Goal: Obtain resource: Download file/media

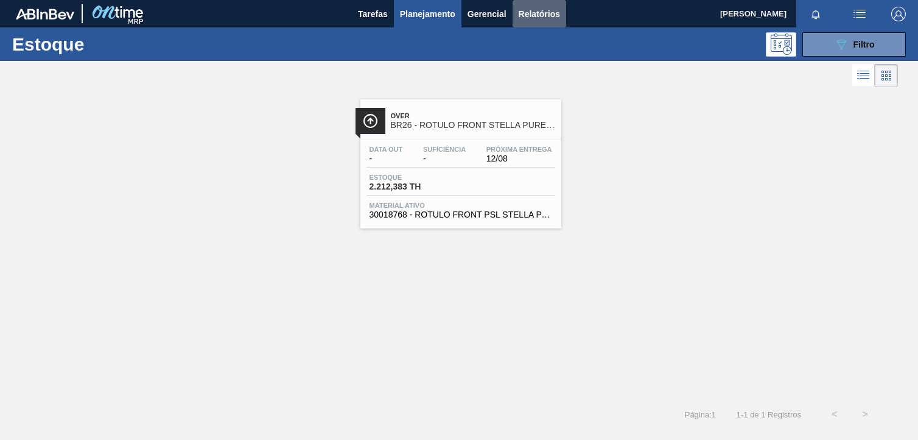
click at [553, 13] on span "Relatórios" at bounding box center [539, 14] width 41 height 15
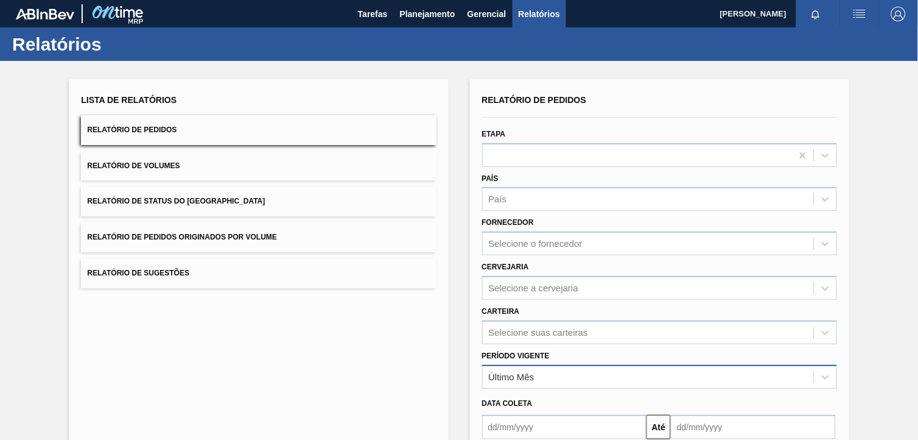
scroll to position [121, 0]
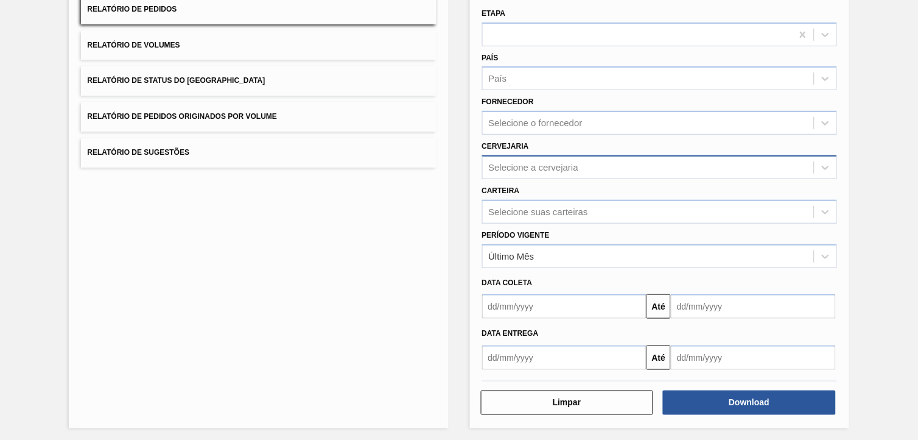
click at [569, 168] on div "Selecione a cervejaria" at bounding box center [534, 167] width 90 height 10
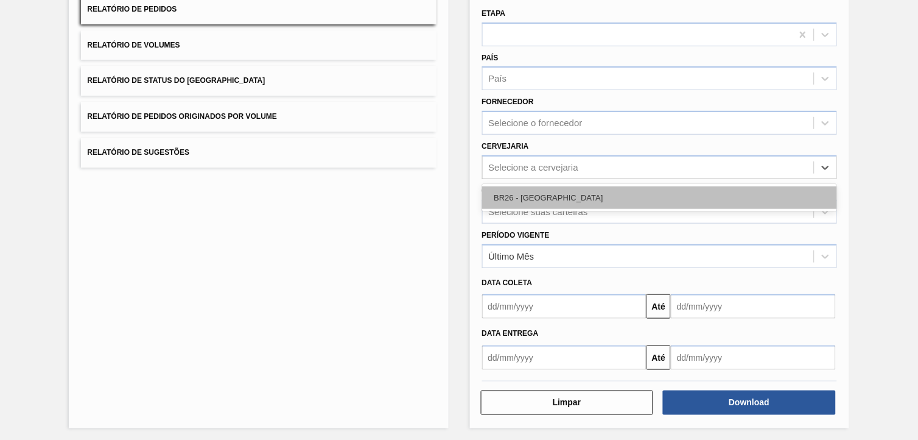
click at [577, 197] on div "BR26 - [GEOGRAPHIC_DATA]" at bounding box center [659, 197] width 355 height 23
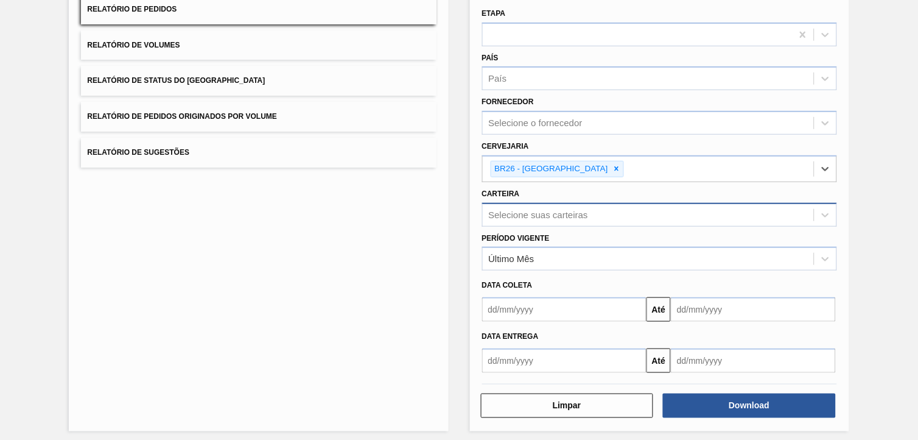
click at [580, 214] on div "Selecione suas carteiras" at bounding box center [538, 214] width 99 height 10
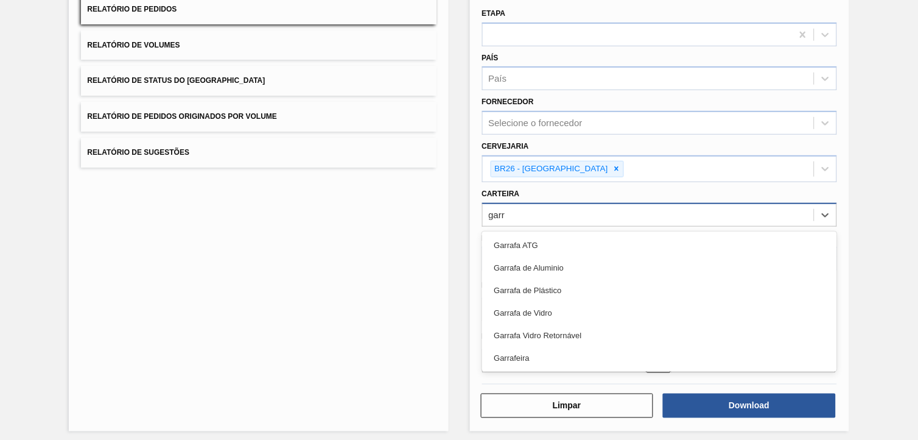
type input "garra"
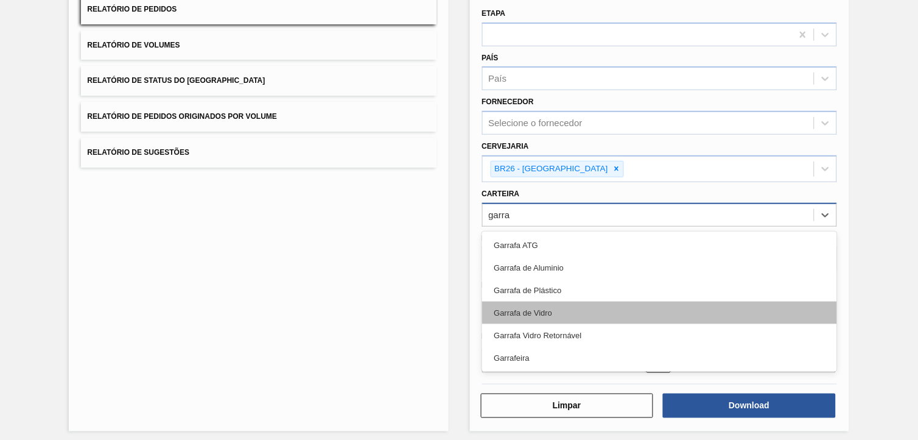
click at [514, 301] on div "Garrafa de Vidro" at bounding box center [659, 312] width 355 height 23
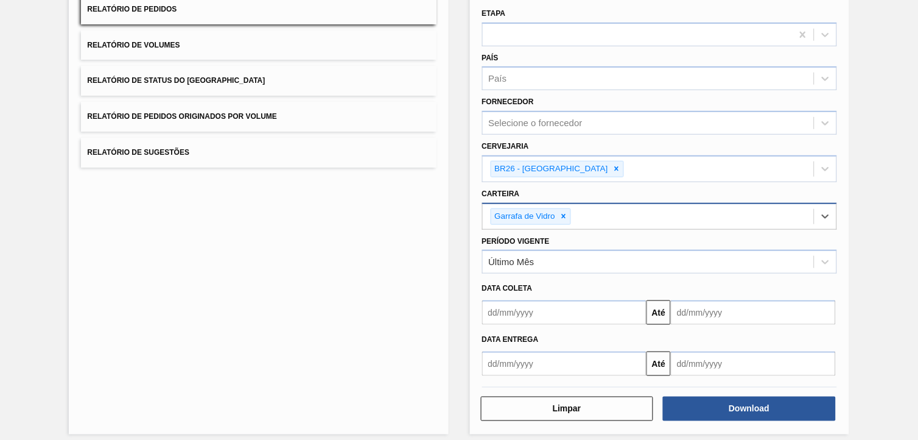
click at [522, 307] on input "text" at bounding box center [564, 312] width 165 height 24
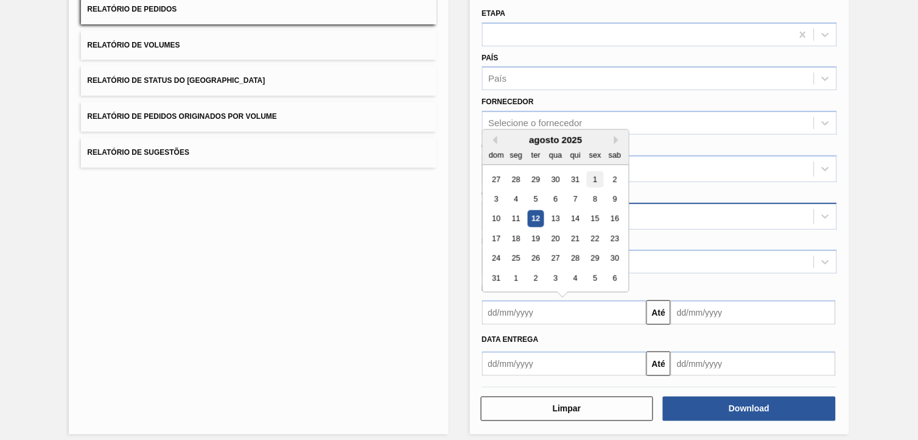
click at [591, 180] on div "1" at bounding box center [595, 179] width 16 height 16
type input "[DATE]"
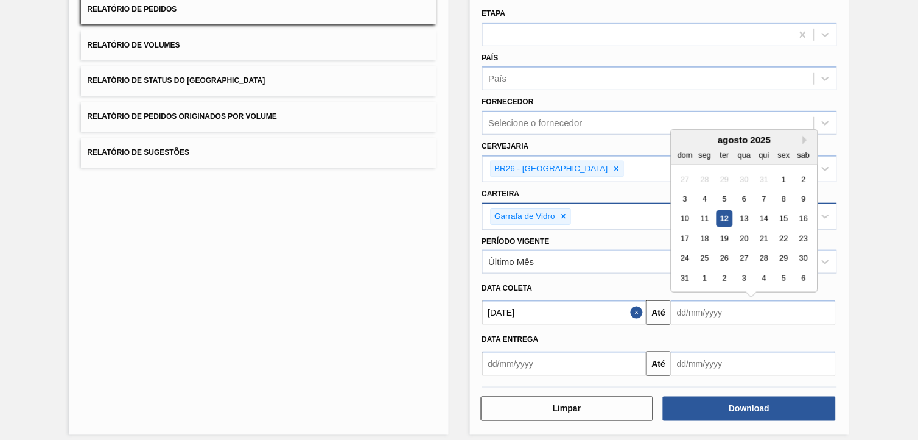
click at [707, 320] on input "text" at bounding box center [753, 312] width 165 height 24
click at [679, 275] on div "31" at bounding box center [685, 278] width 16 height 16
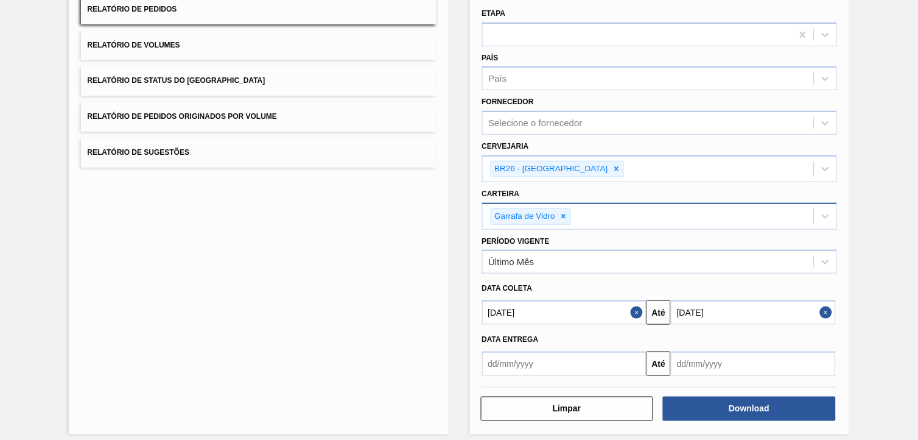
type input "[DATE]"
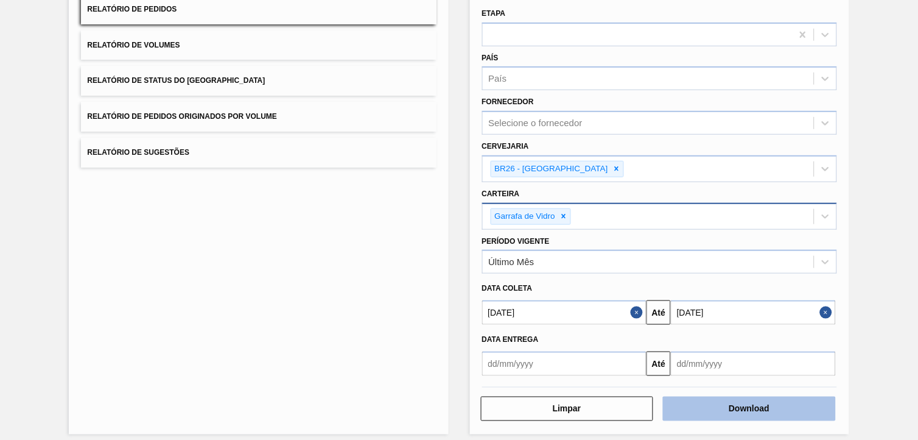
click at [718, 411] on button "Download" at bounding box center [749, 408] width 173 height 24
